Goal: Task Accomplishment & Management: Use online tool/utility

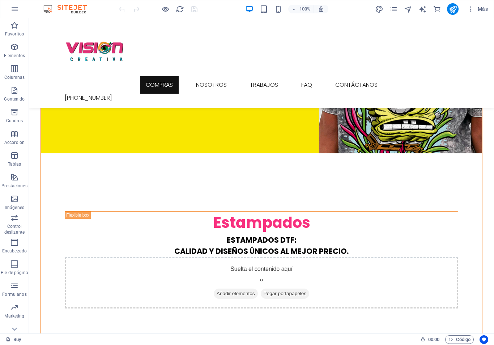
scroll to position [855, 0]
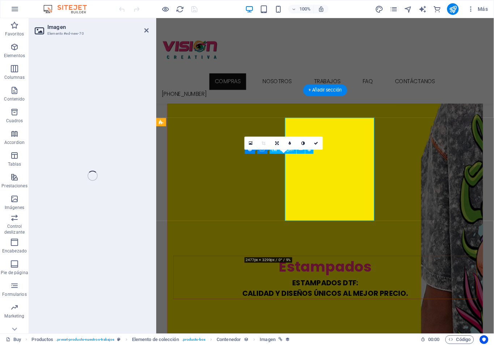
select select "px"
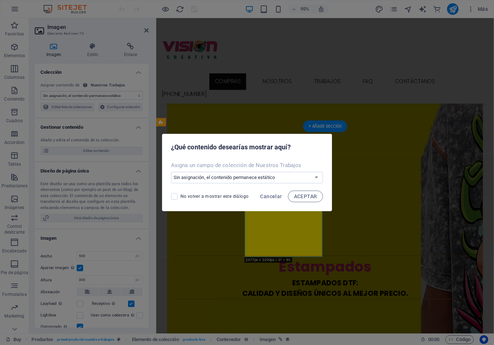
select select "image"
click at [307, 200] on button "ACEPTAR" at bounding box center [305, 197] width 35 height 12
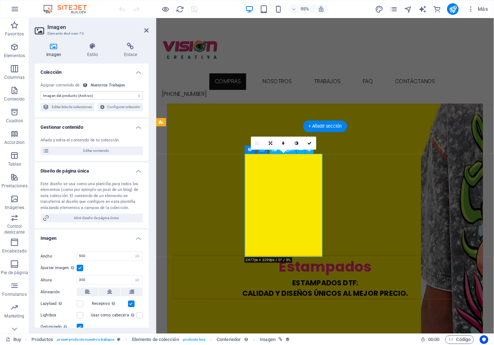
click at [106, 155] on span "Editar contenido" at bounding box center [95, 151] width 89 height 9
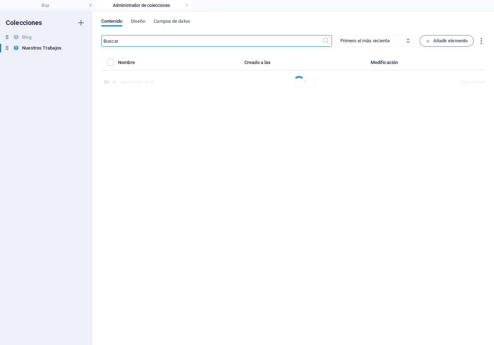
select select "In stock"
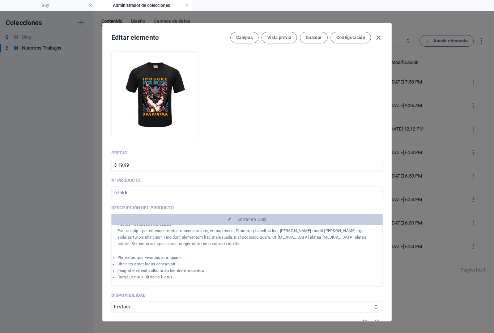
scroll to position [44, 0]
click at [254, 217] on span "Editar en CMS" at bounding box center [252, 220] width 29 height 6
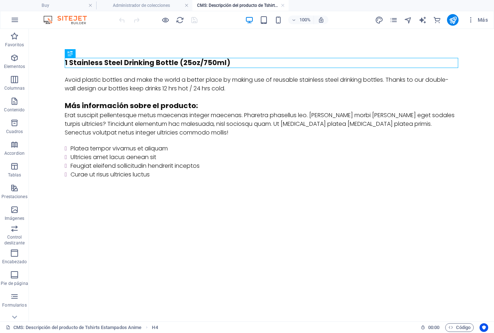
scroll to position [0, 0]
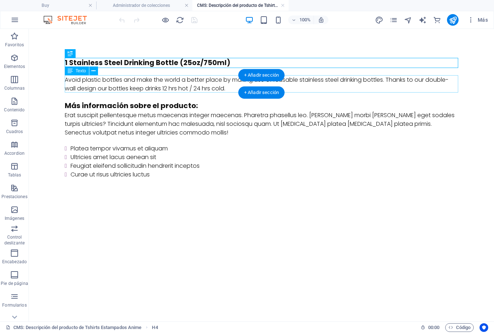
click at [72, 82] on div "Avoid plastic bottles and make the world a better place by making use of reusab…" at bounding box center [262, 84] width 394 height 17
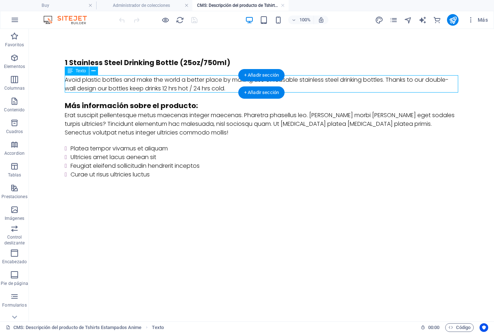
click at [76, 85] on div "Avoid plastic bottles and make the world a better place by making use of reusab…" at bounding box center [262, 84] width 394 height 17
click at [73, 87] on div "Avoid plastic bottles and make the world a better place by making use of reusab…" at bounding box center [262, 84] width 394 height 17
click at [80, 90] on div "Avoid plastic bottles and make the world a better place by making use of reusab…" at bounding box center [262, 84] width 394 height 17
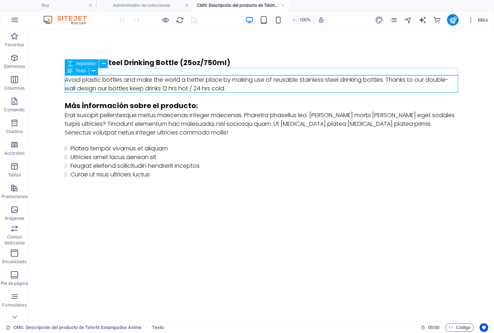
click at [77, 75] on div "Texto" at bounding box center [77, 71] width 24 height 9
click at [228, 86] on div "Avoid plastic bottles and make the world a better place by making use of reusab…" at bounding box center [262, 84] width 394 height 17
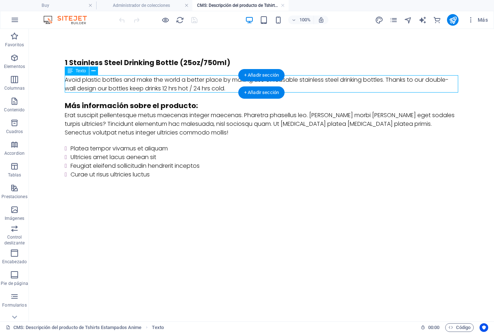
click at [227, 87] on div "Avoid plastic bottles and make the world a better place by making use of reusab…" at bounding box center [262, 84] width 394 height 17
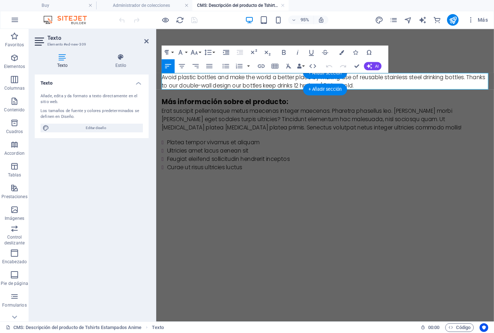
click at [106, 126] on span "Editar diseño" at bounding box center [95, 128] width 89 height 9
select select "px"
select select "300"
select select "px"
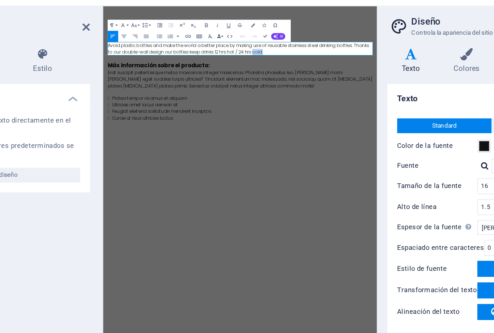
click at [356, 66] on p "Avoid plastic bottles and make the world a better place by making use of reusab…" at bounding box center [282, 61] width 346 height 17
click at [354, 64] on p "Avoid plastic bottles and make the world a better place by making use of reusab…" at bounding box center [282, 60] width 346 height 17
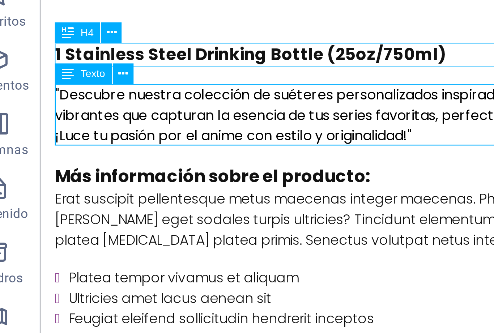
click at [199, 9] on div "1 Stainless Steel Drinking Bottle (25oz/750ml)" at bounding box center [220, 9] width 348 height 10
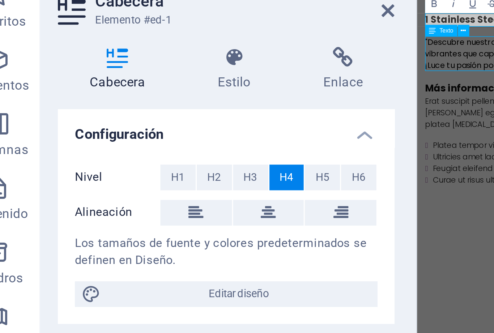
click at [85, 133] on span "Editar diseño" at bounding box center [95, 137] width 89 height 9
click at [80, 54] on icon at bounding box center [94, 57] width 33 height 7
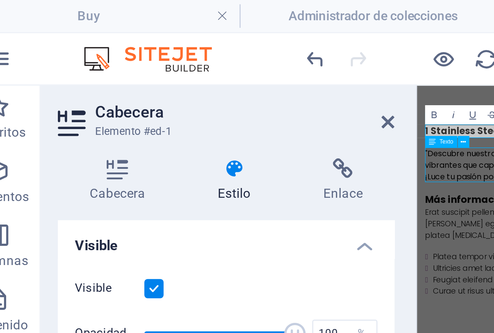
click at [40, 57] on icon at bounding box center [55, 57] width 41 height 7
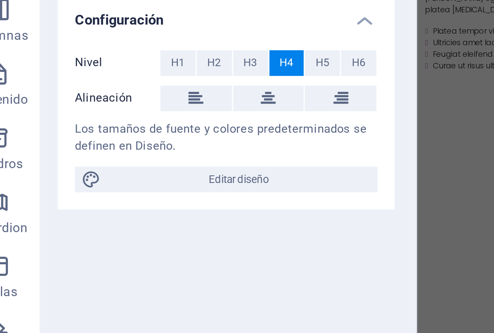
click at [80, 133] on span "Editar diseño" at bounding box center [95, 137] width 89 height 9
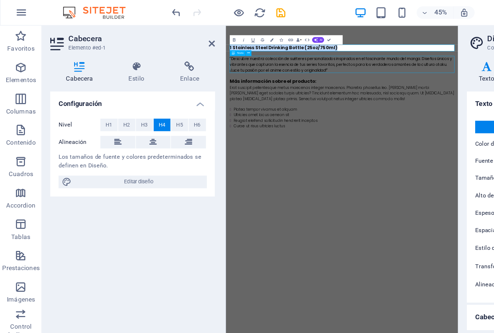
click at [396, 58] on h4 "1 Stainless Steel Drinking Bottle (25oz/750ml)" at bounding box center [405, 59] width 346 height 10
click at [391, 59] on h4 "1 Stainless Steel Drinking Bottle (25oz/750ml)" at bounding box center [405, 60] width 346 height 10
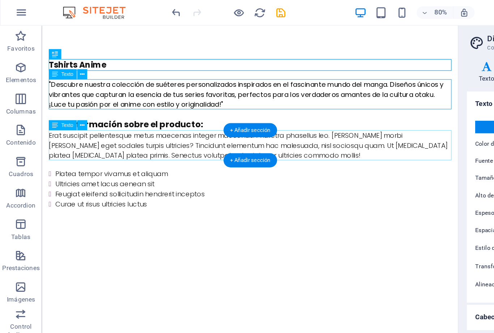
click at [192, 129] on div "Erat suscipit pellentesque metus maecenas integer maecenas. Pharetra phasellus …" at bounding box center [221, 129] width 348 height 26
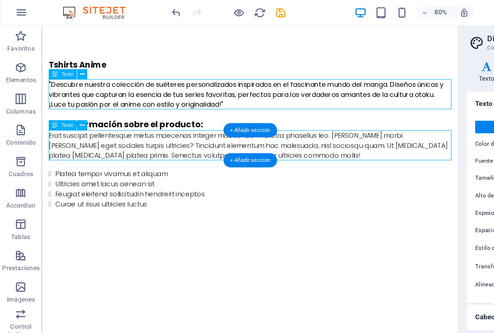
click at [69, 127] on div "Erat suscipit pellentesque metus maecenas integer maecenas. Pharetra phasellus …" at bounding box center [221, 129] width 348 height 26
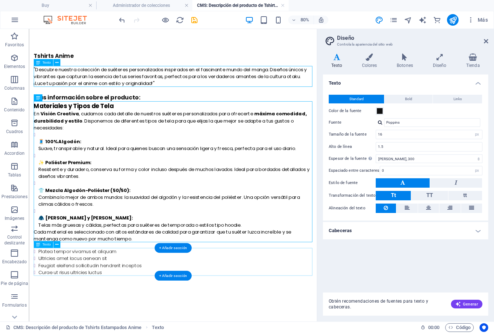
click at [92, 319] on div "Platea tempor vivamus et aliquam Ultricies amet lacus aenean sit Feugiat eleife…" at bounding box center [209, 320] width 348 height 35
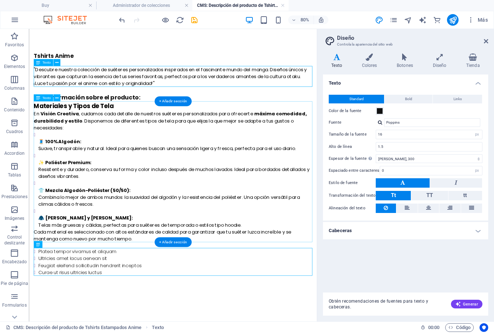
click at [63, 293] on div "Materiales y Tipos de Tela En Visión Creativa , cuidamos cada detalle de nuestr…" at bounding box center [209, 208] width 348 height 176
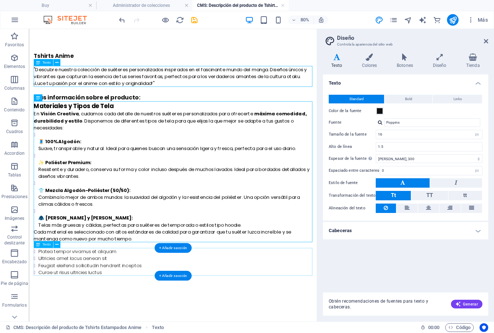
click at [121, 313] on div "Platea tempor vivamus et aliquam Ultricies amet lacus aenean sit Feugiat eleife…" at bounding box center [209, 320] width 348 height 35
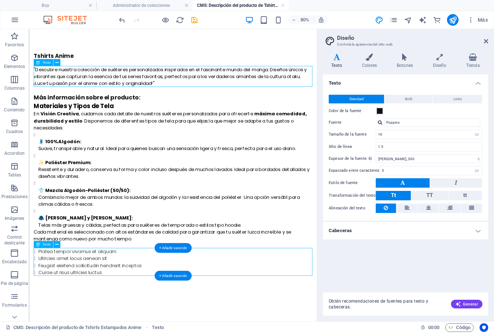
click at [115, 313] on div "Platea tempor vivamus et aliquam Ultricies amet lacus aenean sit Feugiat eleife…" at bounding box center [209, 320] width 348 height 35
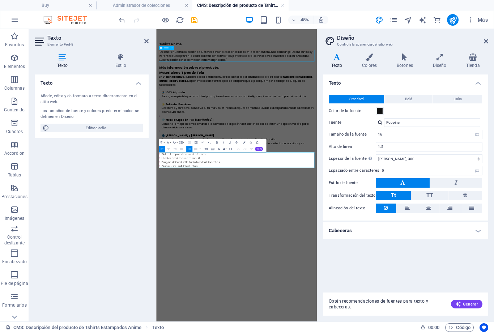
click at [83, 256] on div "Texto Añade, edita y da formato a texto directamente en el sitio web. Los tamañ…" at bounding box center [92, 195] width 114 height 241
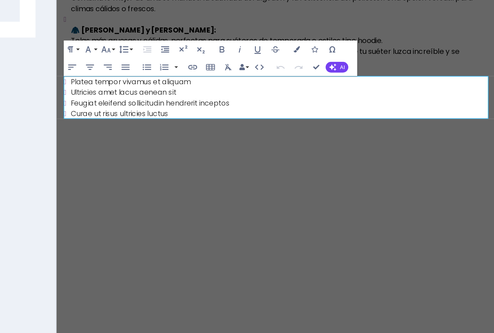
click at [260, 148] on span "AI" at bounding box center [261, 149] width 2 height 2
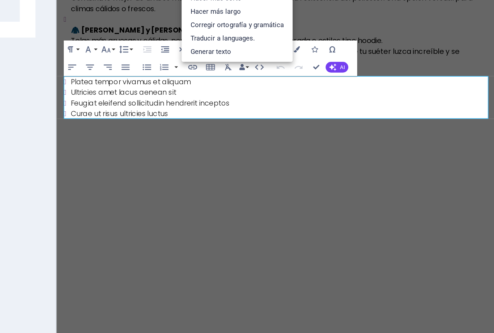
click at [202, 141] on link "Generar texto" at bounding box center [222, 143] width 41 height 5
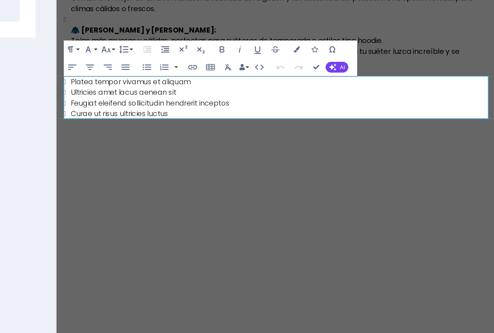
select select "English"
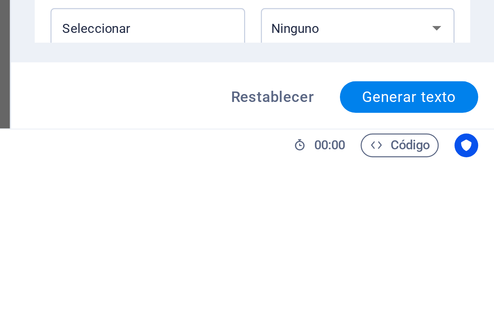
scroll to position [107, 0]
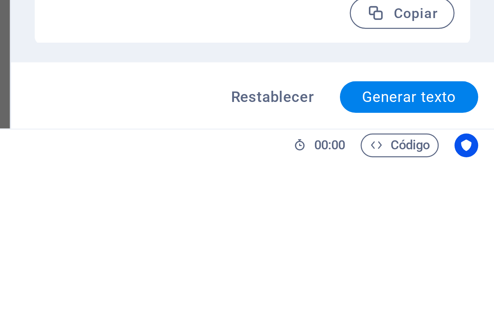
type input "tallas"
click at [446, 307] on span "Generar texto" at bounding box center [463, 310] width 35 height 6
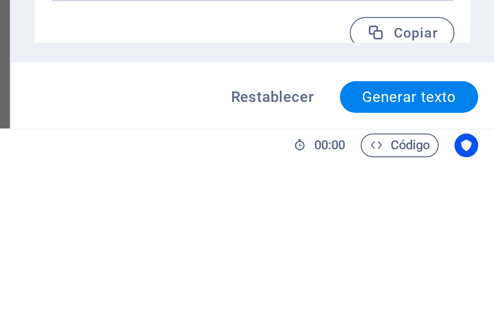
type textarea "x"
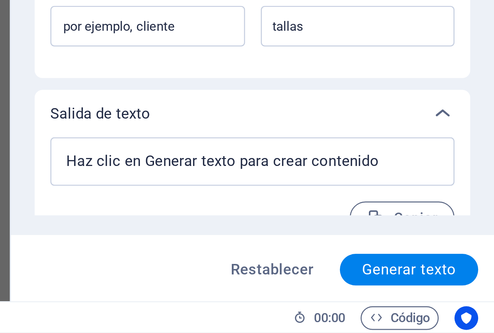
scroll to position [102, 0]
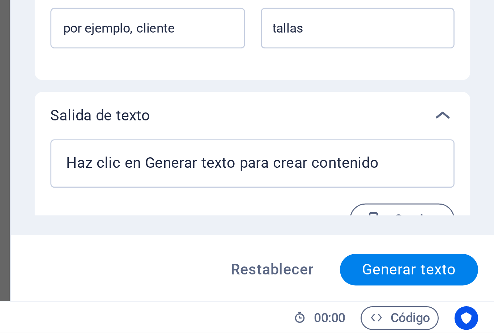
click at [335, 266] on textarea at bounding box center [405, 271] width 141 height 10
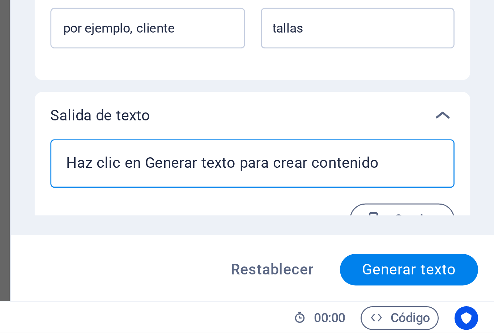
type textarea "x"
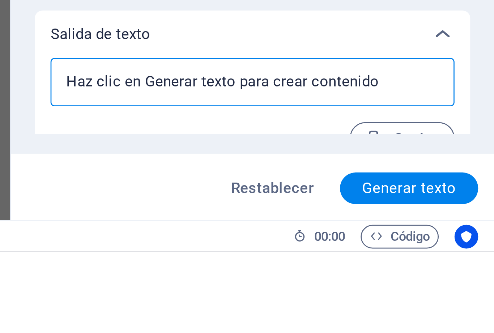
click at [335, 266] on textarea at bounding box center [405, 271] width 141 height 10
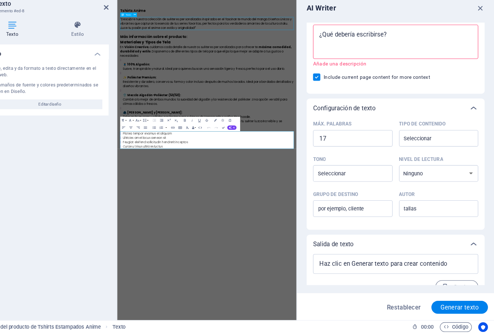
type textarea "x"
click at [335, 60] on textarea "Descripción x ​ Añade una descripción" at bounding box center [405, 72] width 141 height 24
type textarea "x"
type textarea "T"
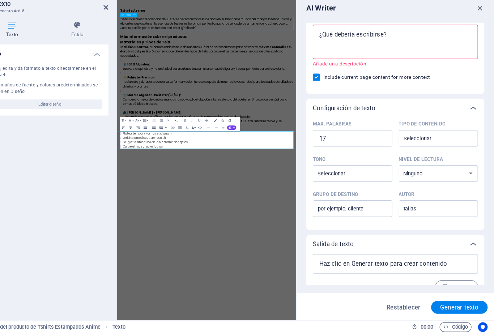
type textarea "x"
type textarea "Ta"
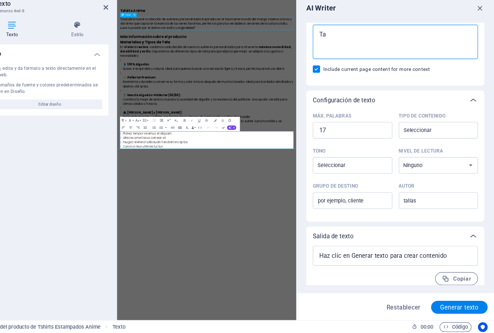
type textarea "x"
type textarea "Tal"
type textarea "x"
type textarea "Tall"
type textarea "x"
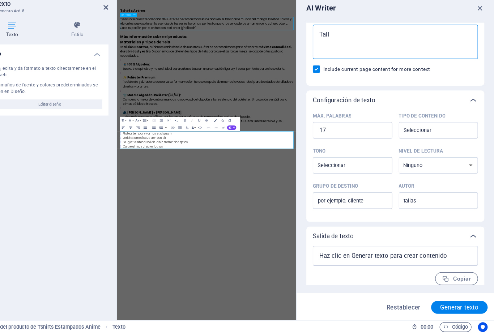
type textarea "Talla"
type textarea "x"
type textarea "Tallas"
type textarea "x"
type textarea "Tallas"
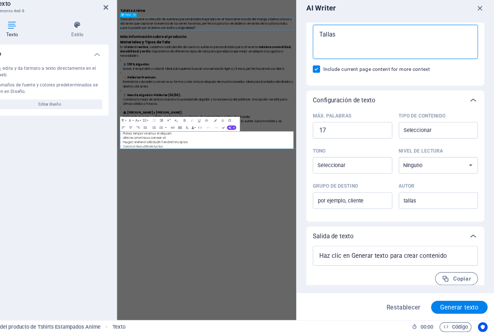
click at [403, 70] on div "Elemento #ed-8 ​ Sólo puedes seleccionar elementos de cabecera y texto. Se sobr…" at bounding box center [406, 40] width 160 height 141
click at [446, 307] on span "Generar texto" at bounding box center [463, 310] width 35 height 6
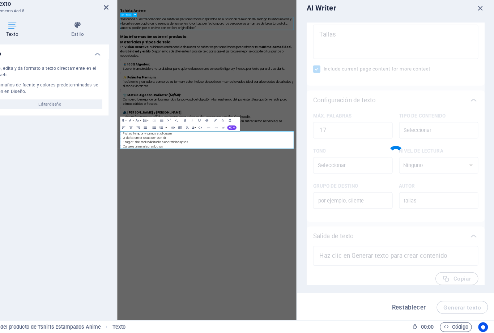
type textarea "x"
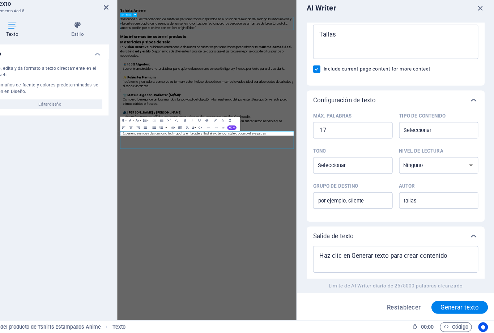
type textarea "x"
type textarea "Experience unique designs and high-quality embroidery that elevate your style a…"
type textarea "x"
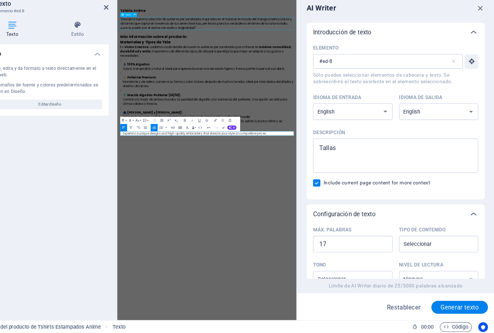
scroll to position [0, 0]
click at [335, 127] on select "Albanian Arabic Armenian Awadhi Azerbaijani Bashkir Basque Belarusian Bengali B…" at bounding box center [367, 134] width 71 height 15
select select "Spanish"
click at [421, 127] on select "Albanian Arabic Armenian Awadhi Azerbaijani Bashkir Basque Belarusian Bengali B…" at bounding box center [444, 134] width 71 height 15
select select "Spanish"
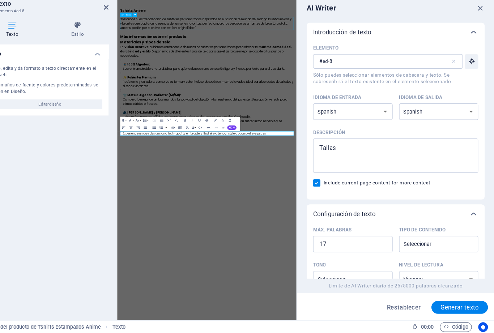
click at [446, 307] on span "Generar texto" at bounding box center [463, 310] width 35 height 6
type textarea "x"
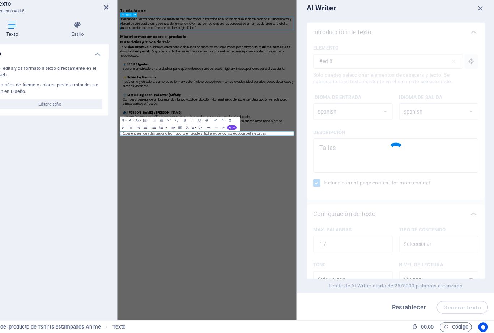
type textarea "x"
type textarea "Ofrecemos tallas personalizadas con calidad insuperable. Contáctanos para adqui…"
type textarea "x"
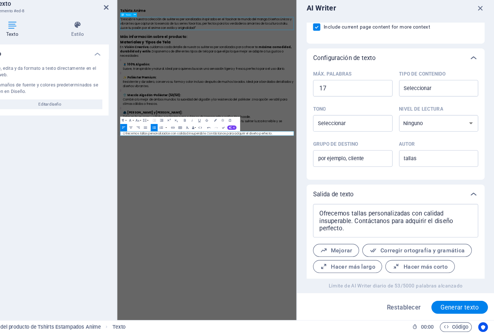
scroll to position [157, 0]
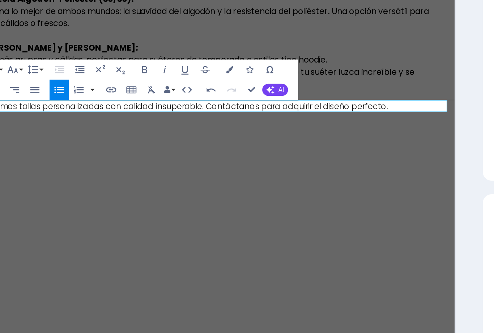
type textarea "x"
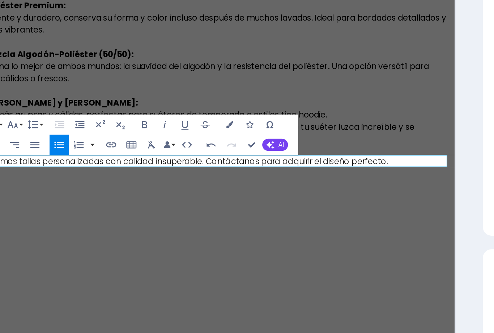
type textarea "x"
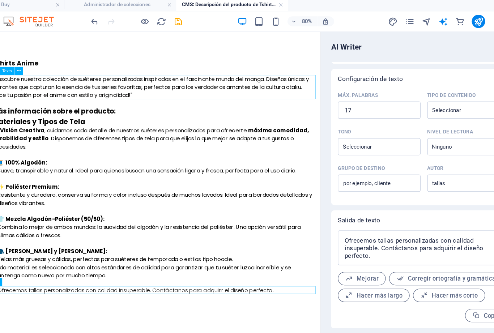
type textarea "x"
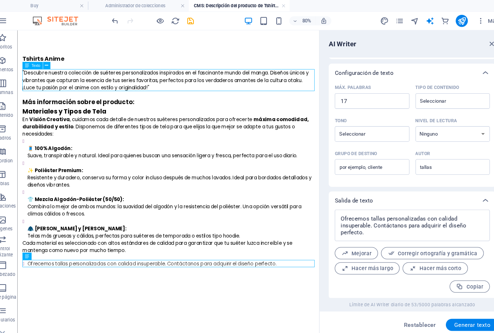
type textarea "x"
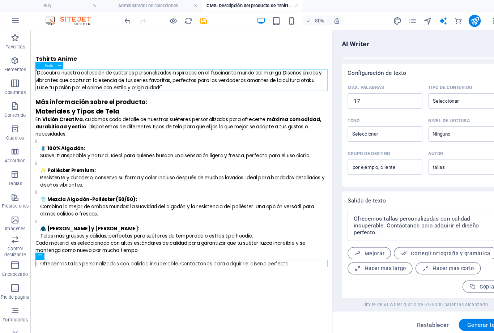
click at [193, 19] on icon "save" at bounding box center [194, 20] width 8 height 8
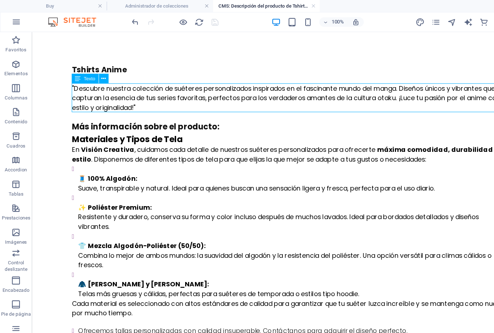
click at [193, 22] on div at bounding box center [158, 20] width 81 height 12
click at [407, 18] on icon "navigator" at bounding box center [408, 20] width 8 height 8
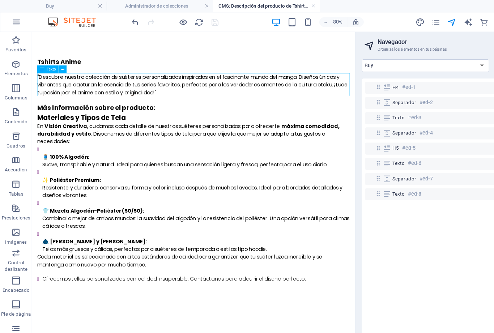
click at [409, 20] on icon "navigator" at bounding box center [408, 20] width 8 height 8
click at [282, 4] on link at bounding box center [283, 5] width 4 height 7
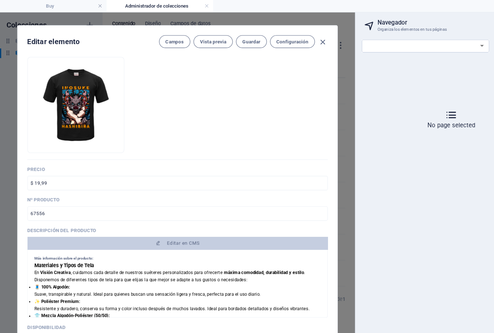
click at [227, 36] on span "Guardar" at bounding box center [227, 38] width 16 height 6
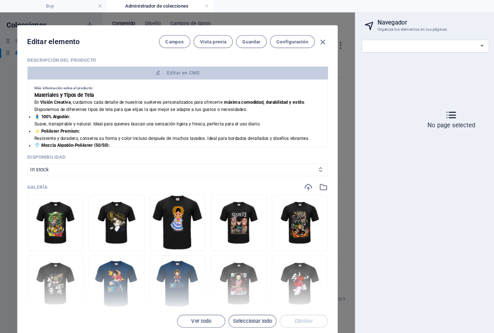
scroll to position [224, 0]
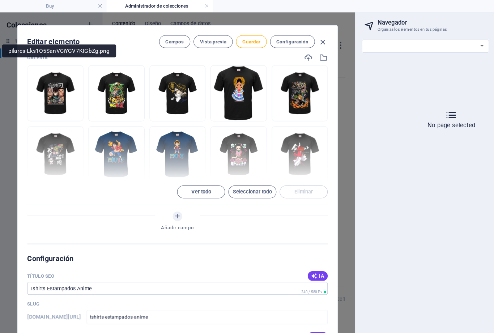
click at [229, 38] on span "Guardar" at bounding box center [227, 38] width 16 height 6
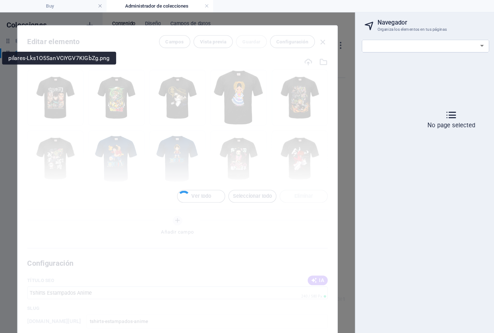
scroll to position [336, 0]
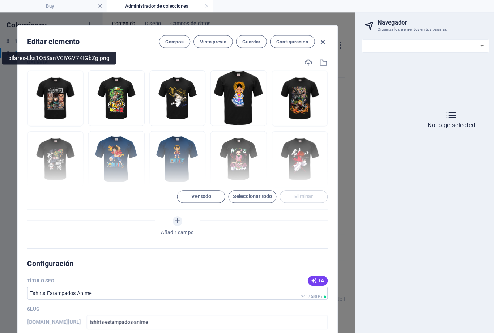
click at [292, 38] on icon "button" at bounding box center [292, 38] width 8 height 8
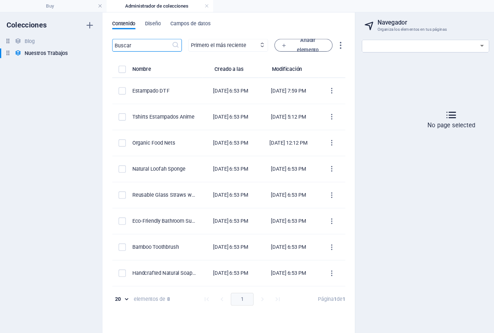
scroll to position [0, 0]
click at [64, 9] on h4 "Buy" at bounding box center [48, 5] width 96 height 8
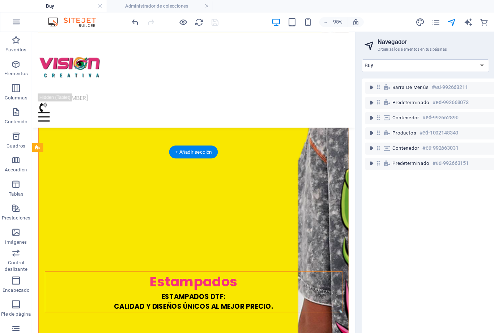
select select "17992404-es"
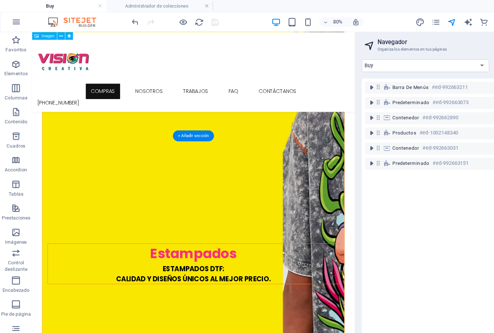
click at [192, 20] on div at bounding box center [158, 20] width 81 height 12
click at [408, 21] on icon "navigator" at bounding box center [408, 20] width 8 height 8
click at [404, 23] on icon "navigator" at bounding box center [408, 20] width 8 height 8
click at [169, 5] on h4 "Administrador de colecciones" at bounding box center [144, 5] width 96 height 8
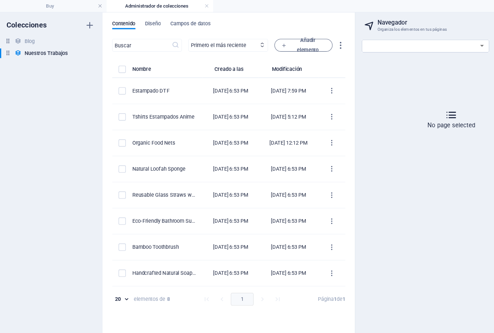
click at [189, 4] on link at bounding box center [187, 5] width 4 height 7
select select "17992404-es"
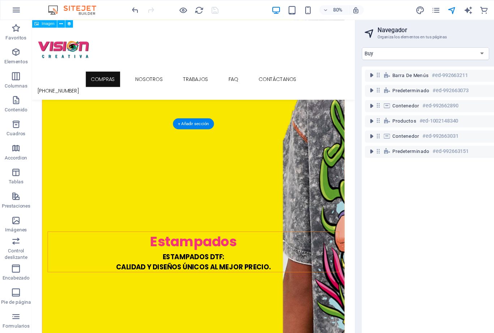
click at [409, 9] on icon "navigator" at bounding box center [408, 9] width 8 height 8
click at [194, 10] on div at bounding box center [158, 9] width 81 height 12
click at [176, 9] on icon "reload" at bounding box center [180, 9] width 8 height 8
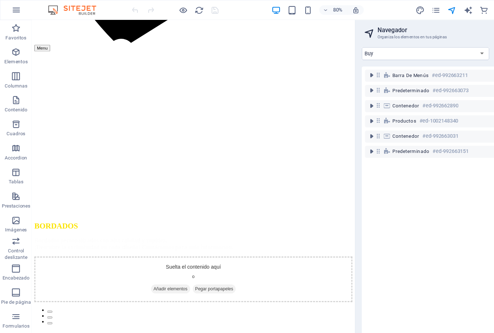
scroll to position [563, 0]
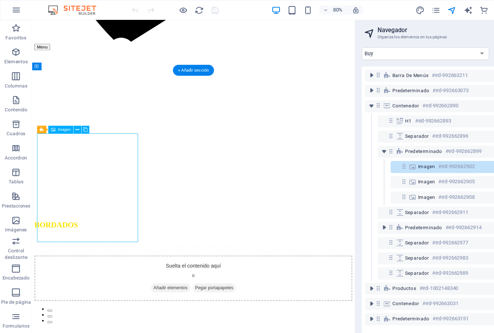
select select "%"
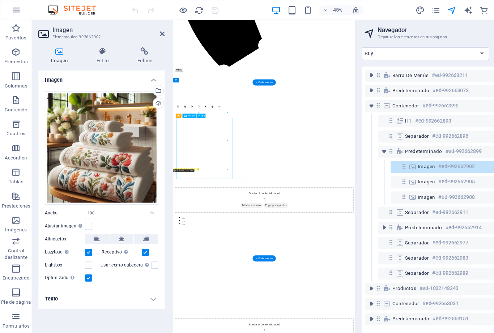
scroll to position [493, 0]
click at [409, 9] on icon "navigator" at bounding box center [408, 9] width 8 height 8
click at [93, 52] on h4 "Estilo" at bounding box center [94, 50] width 37 height 15
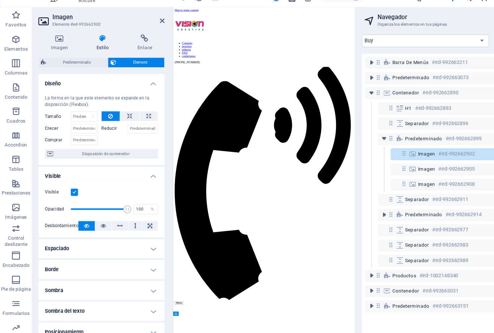
scroll to position [0, 0]
click at [68, 64] on span "Predeterminado" at bounding box center [69, 68] width 51 height 9
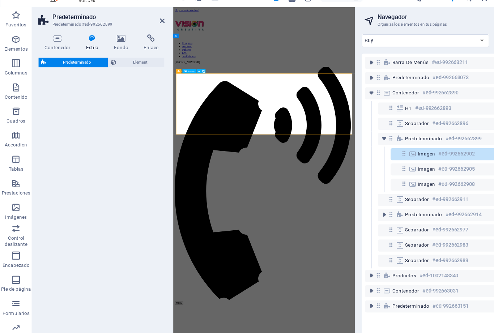
select select "preset-image-columns-ashop"
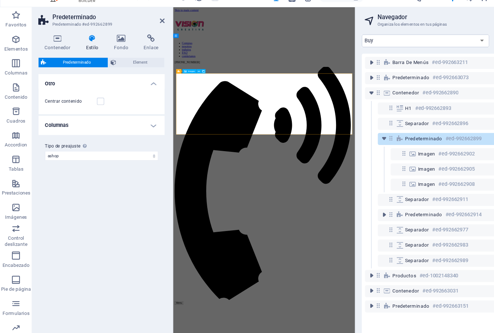
scroll to position [558, 0]
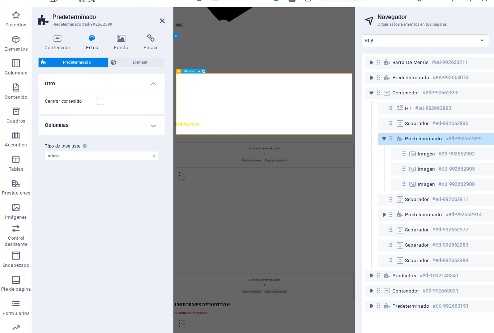
click at [337, 92] on icon "toggle-expand" at bounding box center [335, 95] width 7 height 7
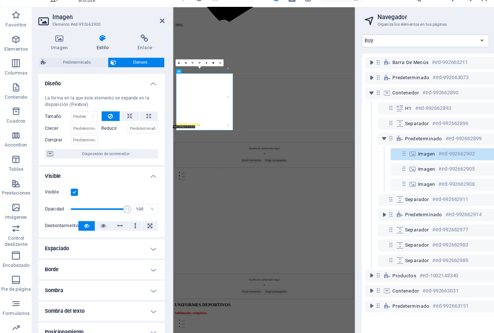
click at [149, 18] on aside "Imagen Elemento #ed-992662902 Imagen Estilo Enlace Imagen Arrastra archivos aqu…" at bounding box center [92, 170] width 127 height 304
click at [150, 18] on aside "Imagen Elemento #ed-992662902 Imagen Estilo Enlace Imagen Arrastra archivos aqu…" at bounding box center [92, 170] width 127 height 304
click at [148, 28] on icon at bounding box center [146, 31] width 4 height 6
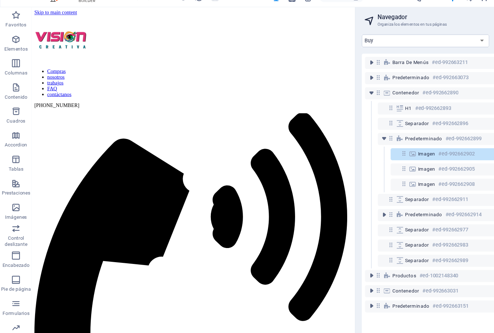
scroll to position [0, 0]
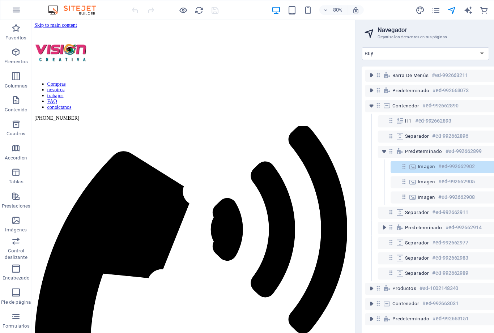
click at [17, 8] on icon "button" at bounding box center [14, 9] width 9 height 9
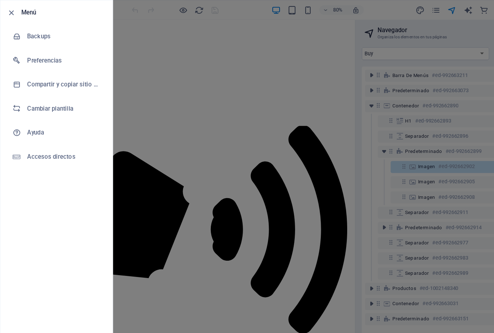
click at [160, 236] on div at bounding box center [247, 166] width 494 height 333
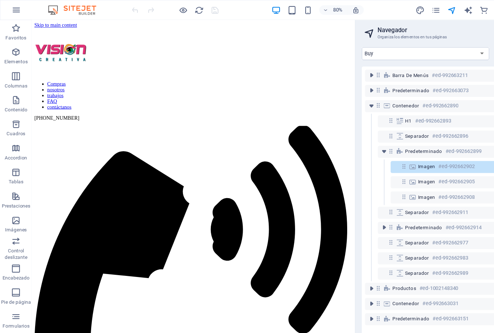
click at [423, 8] on icon "text_generator" at bounding box center [423, 9] width 8 height 8
select select "Spanish"
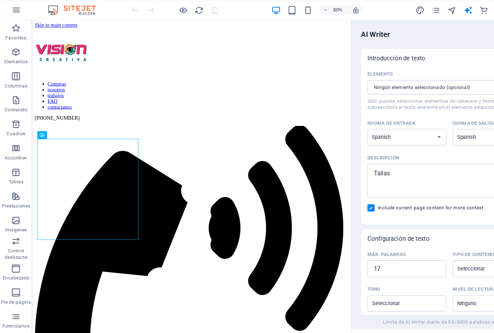
scroll to position [557, 0]
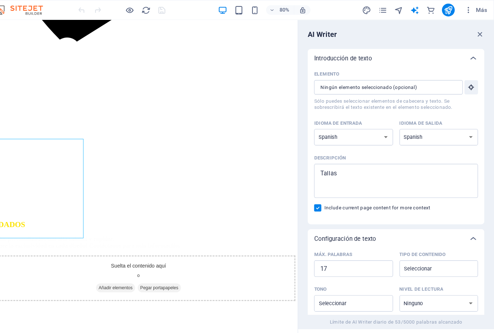
click at [468, 7] on span "Más" at bounding box center [478, 8] width 21 height 7
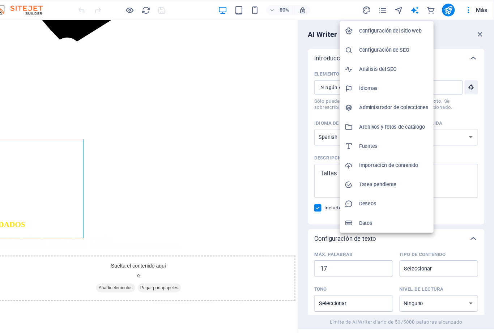
click at [372, 99] on h6 "Administrador de colecciones" at bounding box center [403, 97] width 63 height 9
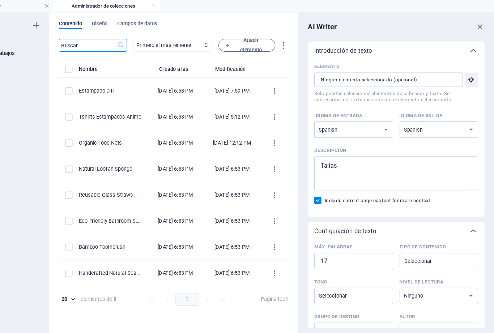
click at [478, 24] on icon "button" at bounding box center [482, 24] width 8 height 8
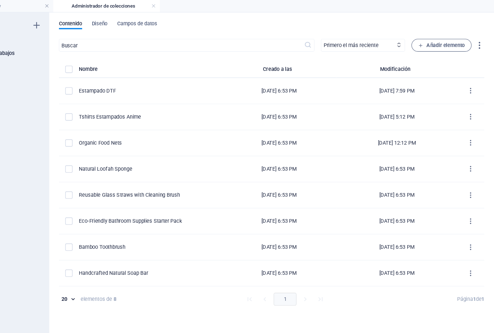
click at [470, 105] on icon "items list" at bounding box center [473, 105] width 7 height 7
click at [411, 125] on h6 "Editar" at bounding box center [423, 124] width 25 height 9
select select "In stock"
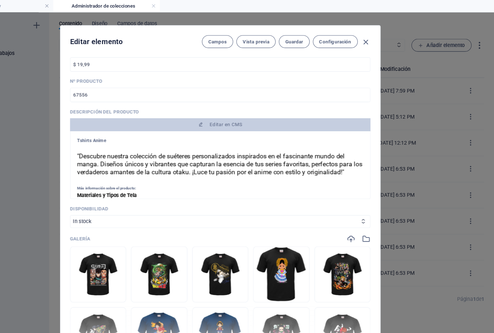
scroll to position [164, 0]
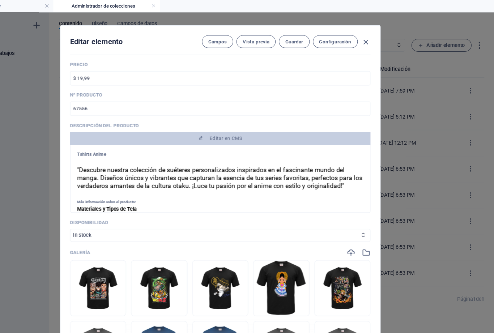
click at [300, 34] on button "Guardar" at bounding box center [314, 38] width 28 height 12
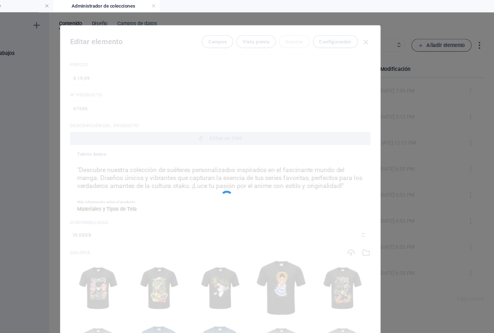
scroll to position [161, 0]
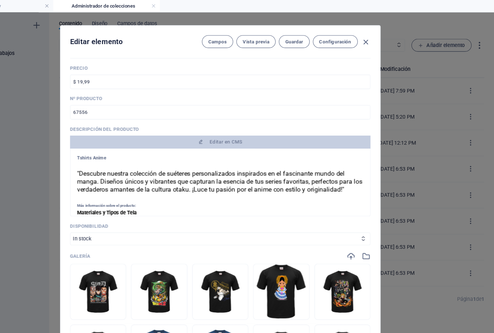
click at [267, 38] on span "Vista previa" at bounding box center [279, 38] width 24 height 6
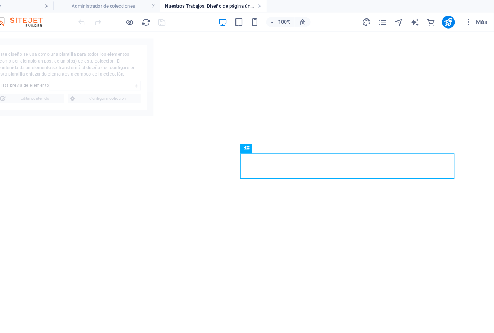
select select "68ddbeeadf716d04cb08a8a6"
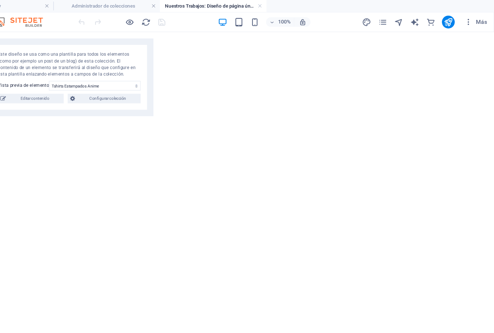
click at [56, 88] on span "Editar contenido" at bounding box center [80, 89] width 48 height 9
type input "tshirts-estampados-anime"
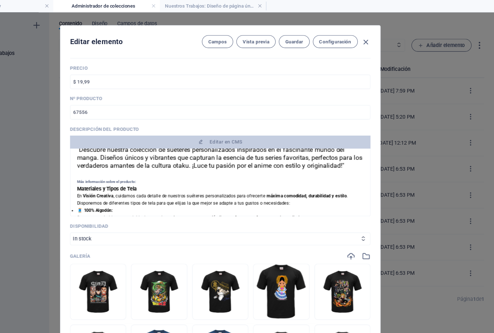
scroll to position [29, 0]
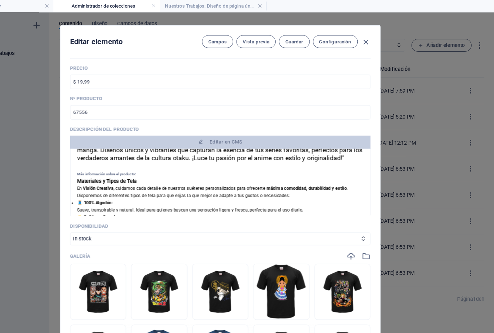
click at [131, 163] on h3 "Materiales y Tipos de Tela" at bounding box center [247, 163] width 259 height 7
click at [125, 161] on strong "Materiales y Tipos de Tela" at bounding box center [145, 163] width 54 height 5
click at [127, 163] on h3 "Materiales y Tipos de Tela" at bounding box center [247, 163] width 259 height 7
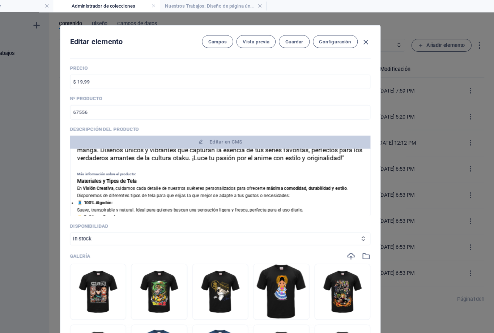
click at [238, 127] on span "Editar en CMS" at bounding box center [252, 128] width 29 height 6
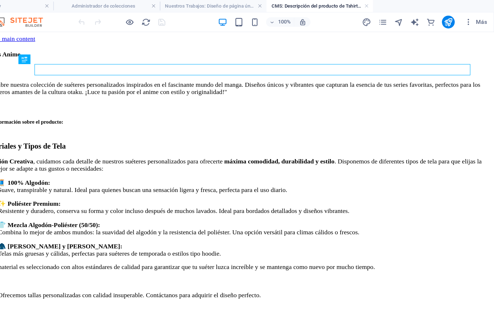
scroll to position [0, 0]
click at [120, 131] on div "Materiales y Tipos de Tela En Visión Creativa , cuidamos cada detalle de nuestr…" at bounding box center [212, 188] width 460 height 129
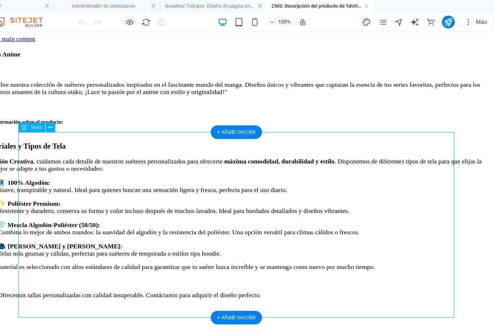
click at [118, 130] on div "Materiales y Tipos de Tela En Visión Creativa , cuidamos cada detalle de nuestr…" at bounding box center [212, 188] width 460 height 129
click at [122, 128] on div "Materiales y Tipos de Tela En Visión Creativa , cuidamos cada detalle de nuestr…" at bounding box center [212, 188] width 460 height 129
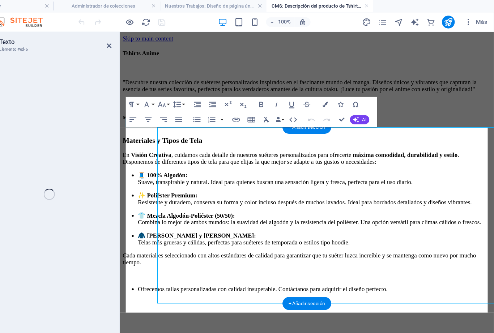
click at [129, 145] on p "En Visión Creativa , cuidamos cada detalle de nuestros suéteres personalizados …" at bounding box center [298, 151] width 350 height 13
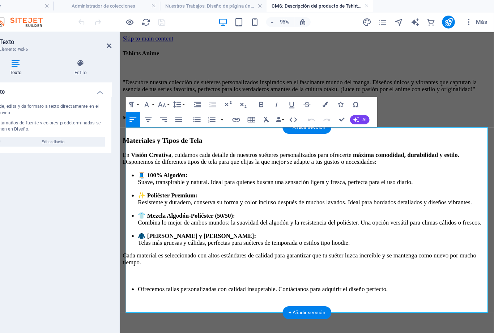
click at [127, 145] on p "En Visión Creativa , cuidamos cada detalle de nuestros suéteres personalizados …" at bounding box center [298, 151] width 350 height 13
click at [198, 131] on strong "Materiales y Tipos de Tela" at bounding box center [161, 135] width 76 height 8
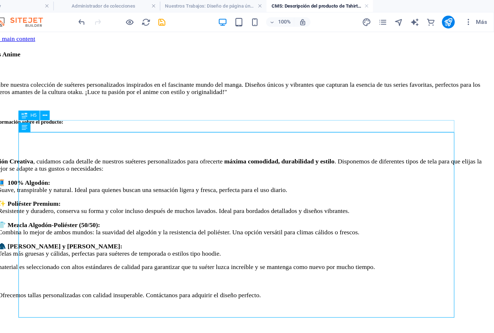
click at [190, 17] on icon "save" at bounding box center [194, 20] width 8 height 8
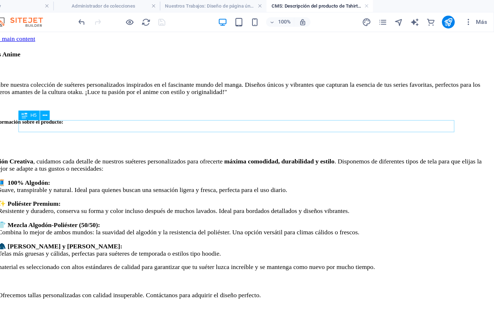
click at [449, 20] on icon "publish" at bounding box center [453, 20] width 8 height 8
